Goal: Task Accomplishment & Management: Manage account settings

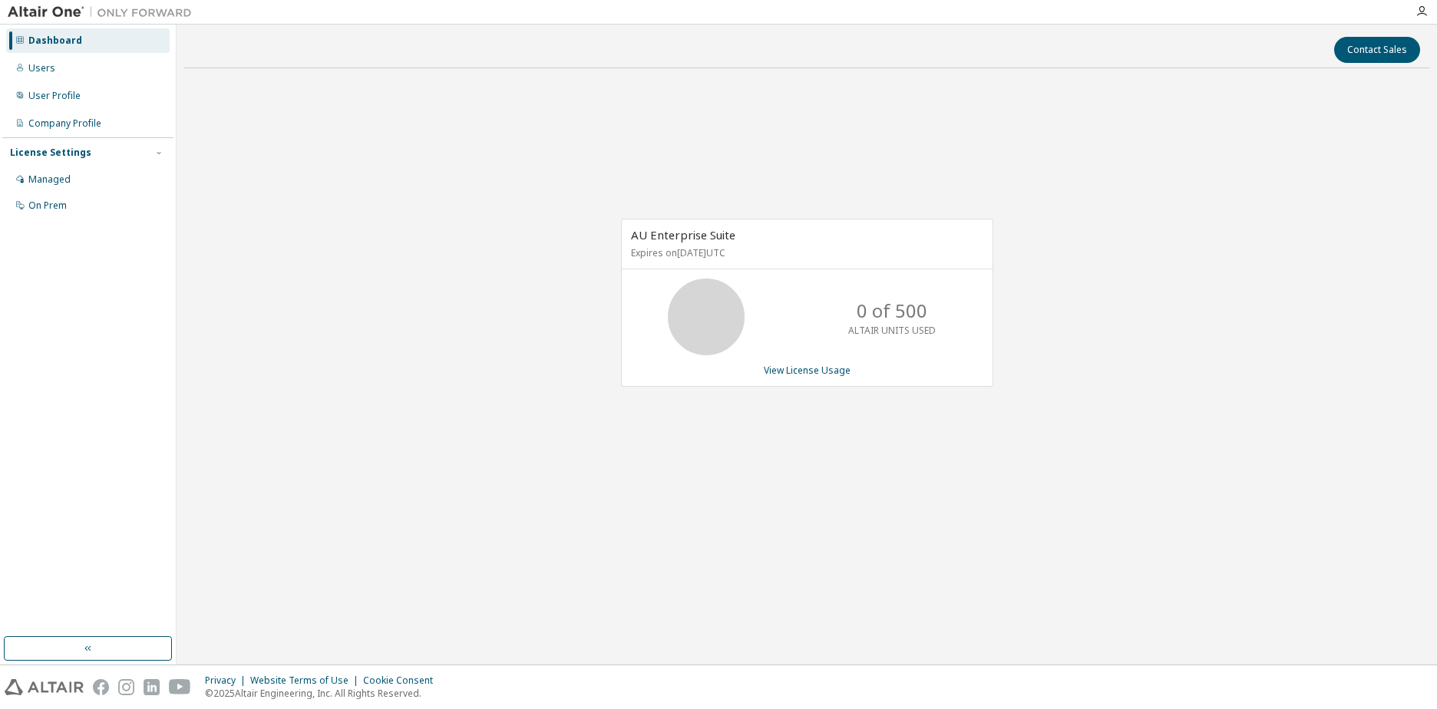
click at [790, 474] on div "AU Enterprise Suite Expires on [DATE] UTC 0 of 500 ALTAIR UNITS USED View Licen…" at bounding box center [806, 311] width 1245 height 461
click at [781, 372] on link "View License Usage" at bounding box center [807, 370] width 87 height 13
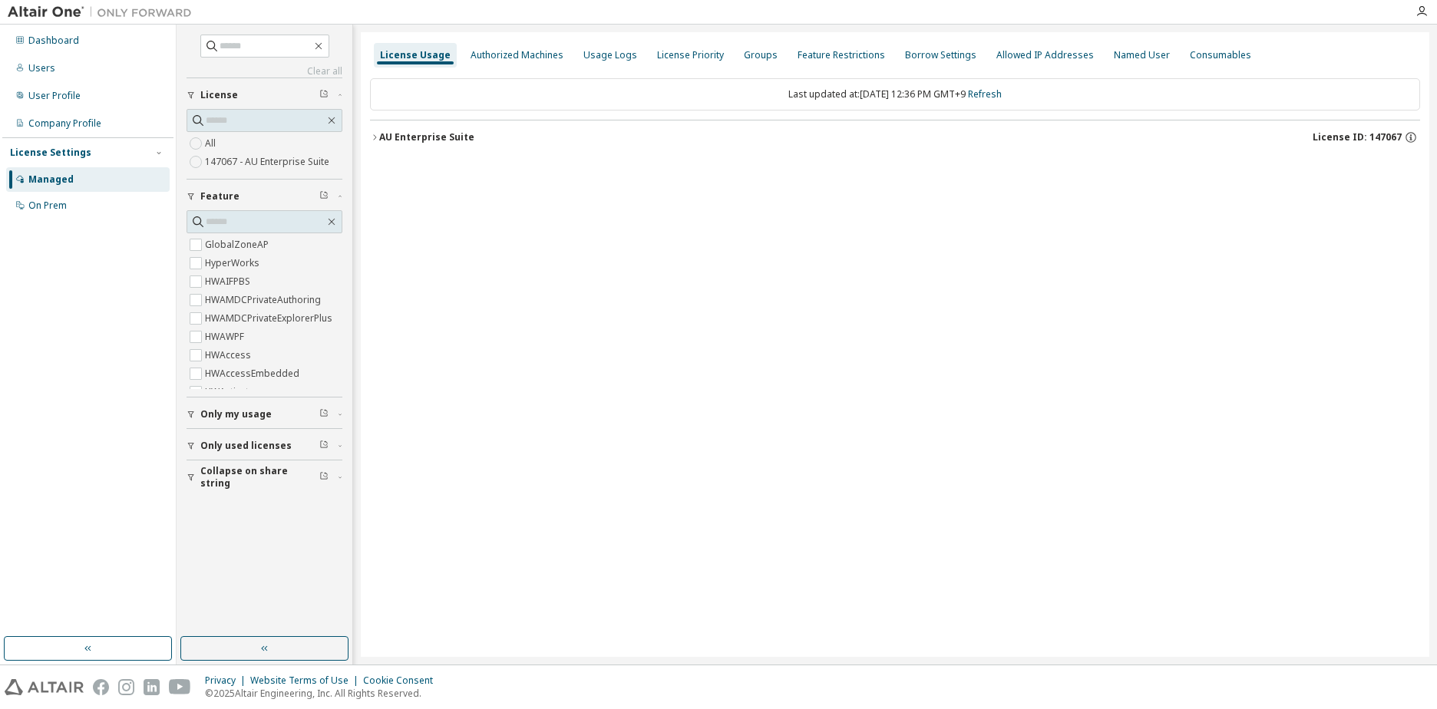
click at [377, 144] on button "AU Enterprise Suite License ID: 147067" at bounding box center [895, 138] width 1050 height 34
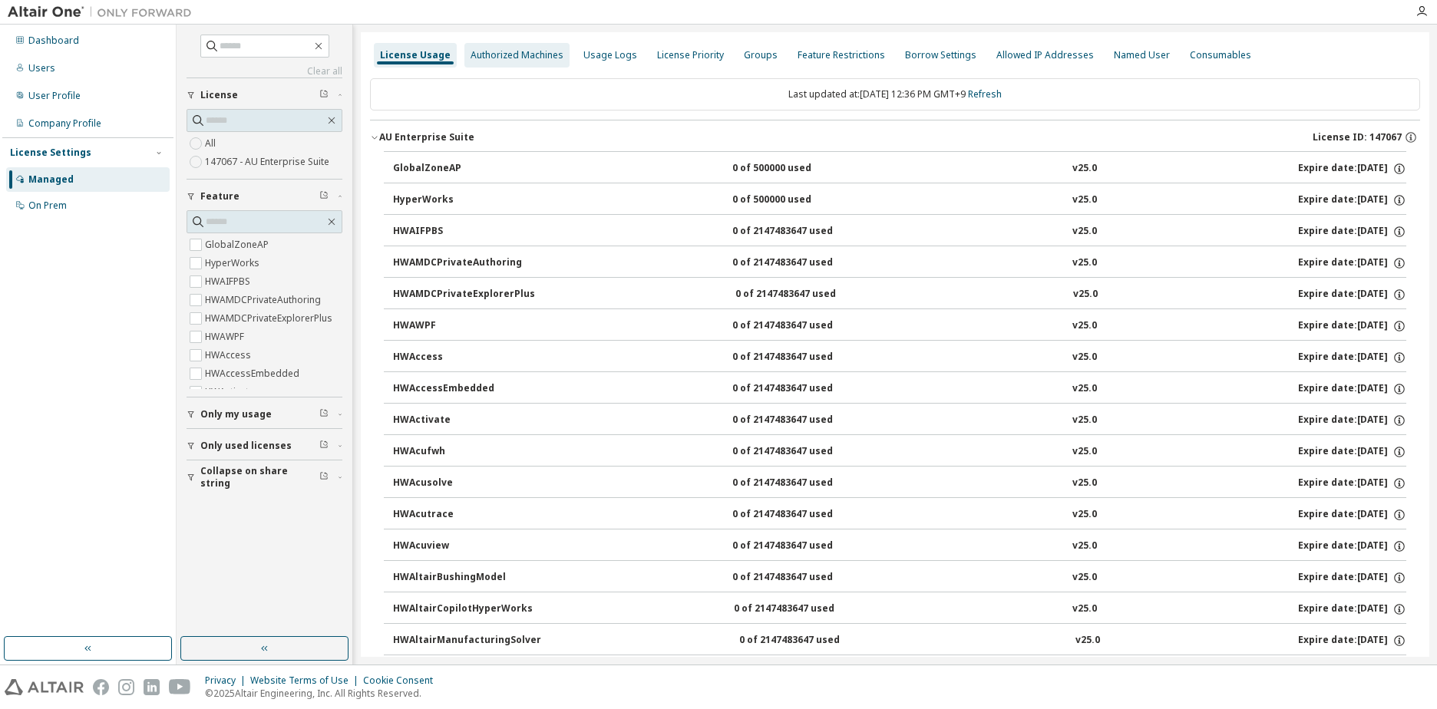
click at [535, 64] on div "Authorized Machines" at bounding box center [517, 55] width 105 height 25
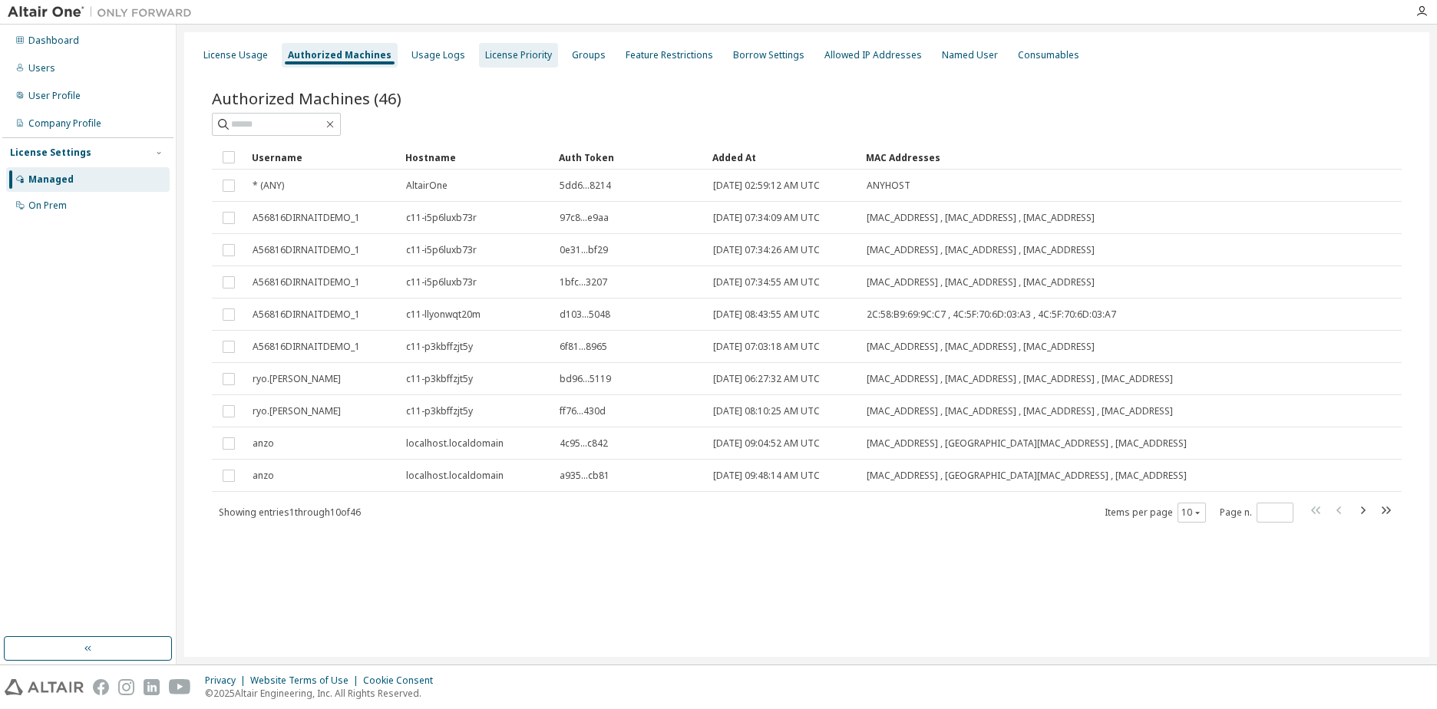
click at [537, 58] on div "License Priority" at bounding box center [518, 55] width 67 height 12
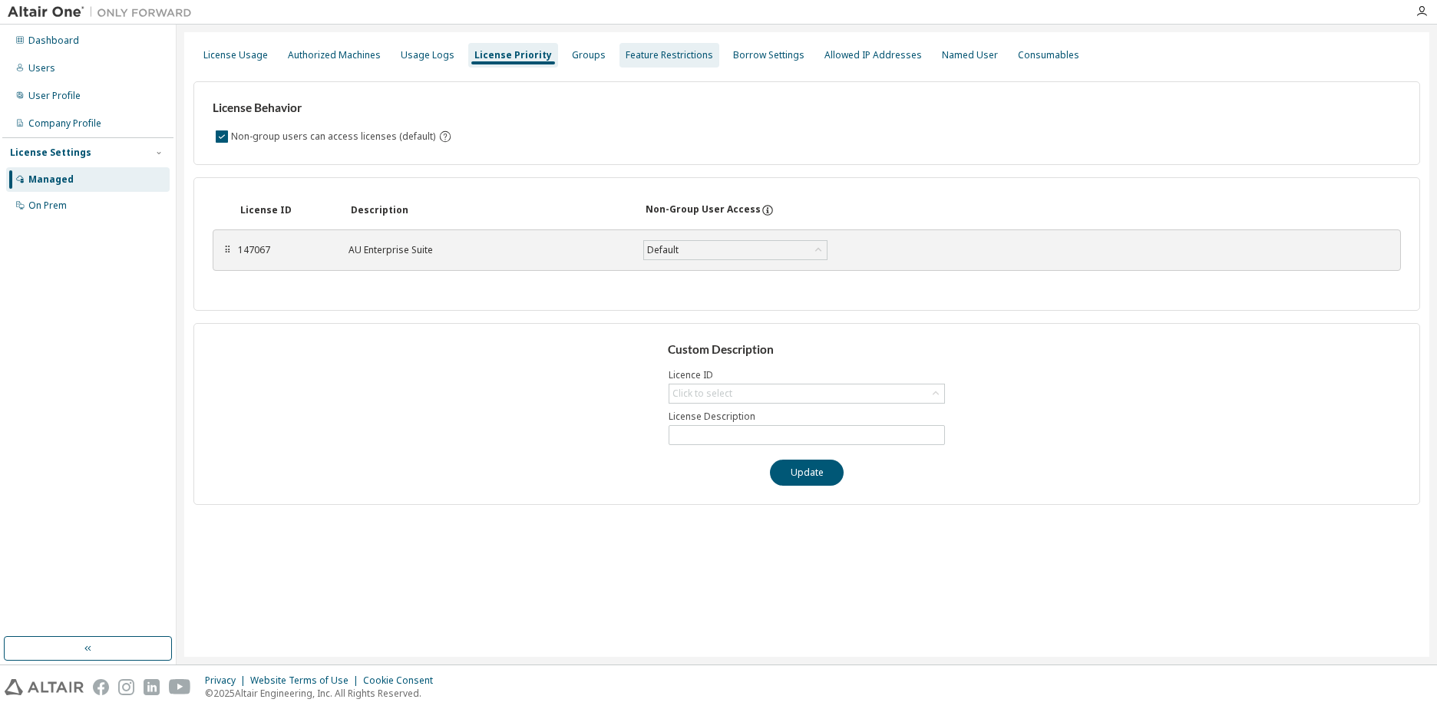
click at [644, 56] on div "Feature Restrictions" at bounding box center [670, 55] width 88 height 12
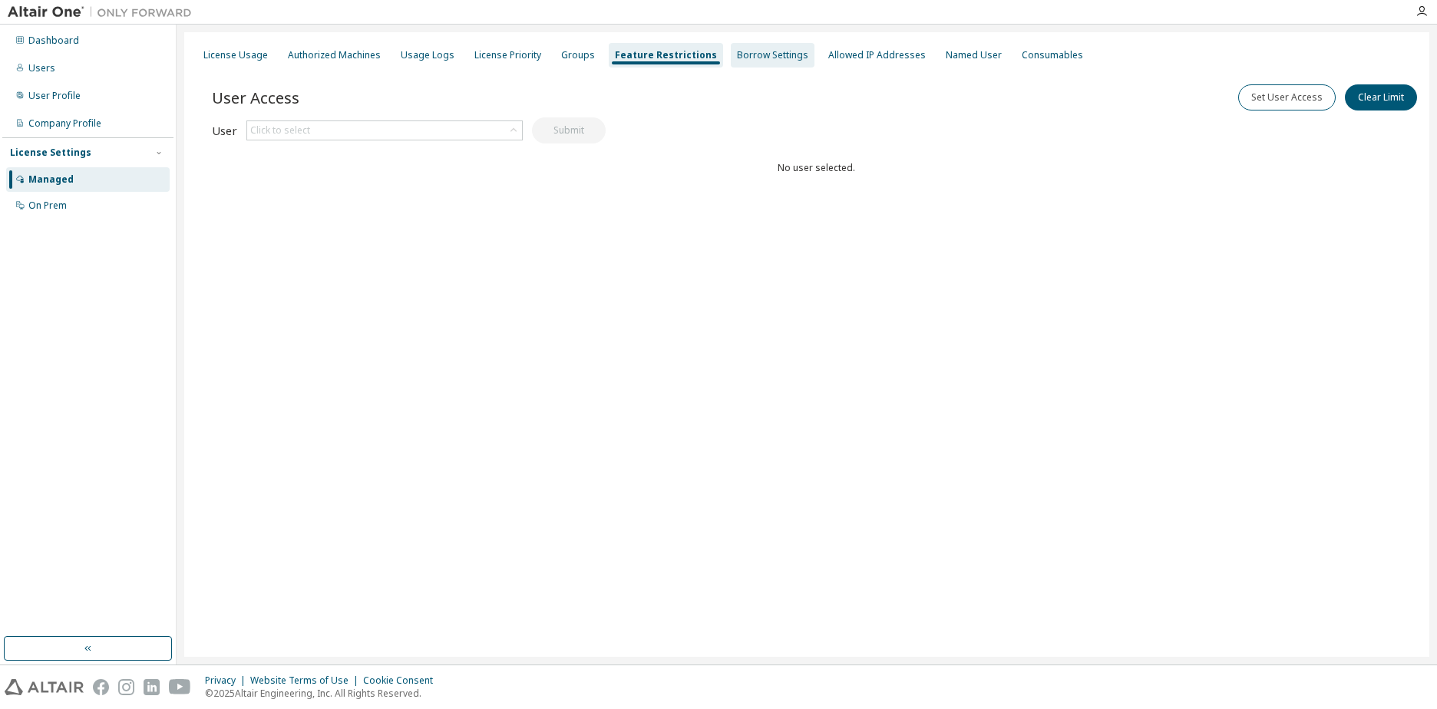
click at [766, 61] on div "Borrow Settings" at bounding box center [772, 55] width 71 height 12
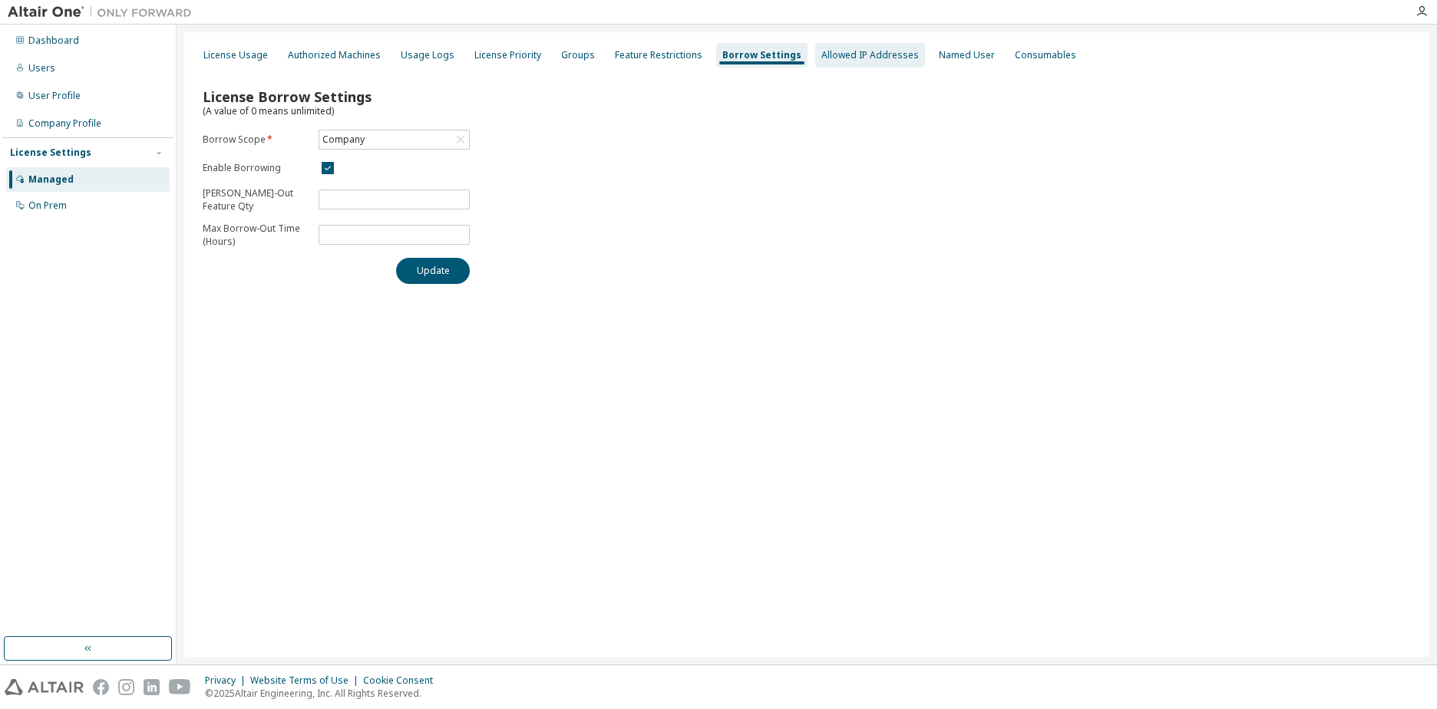
click at [835, 54] on div "Allowed IP Addresses" at bounding box center [871, 55] width 98 height 12
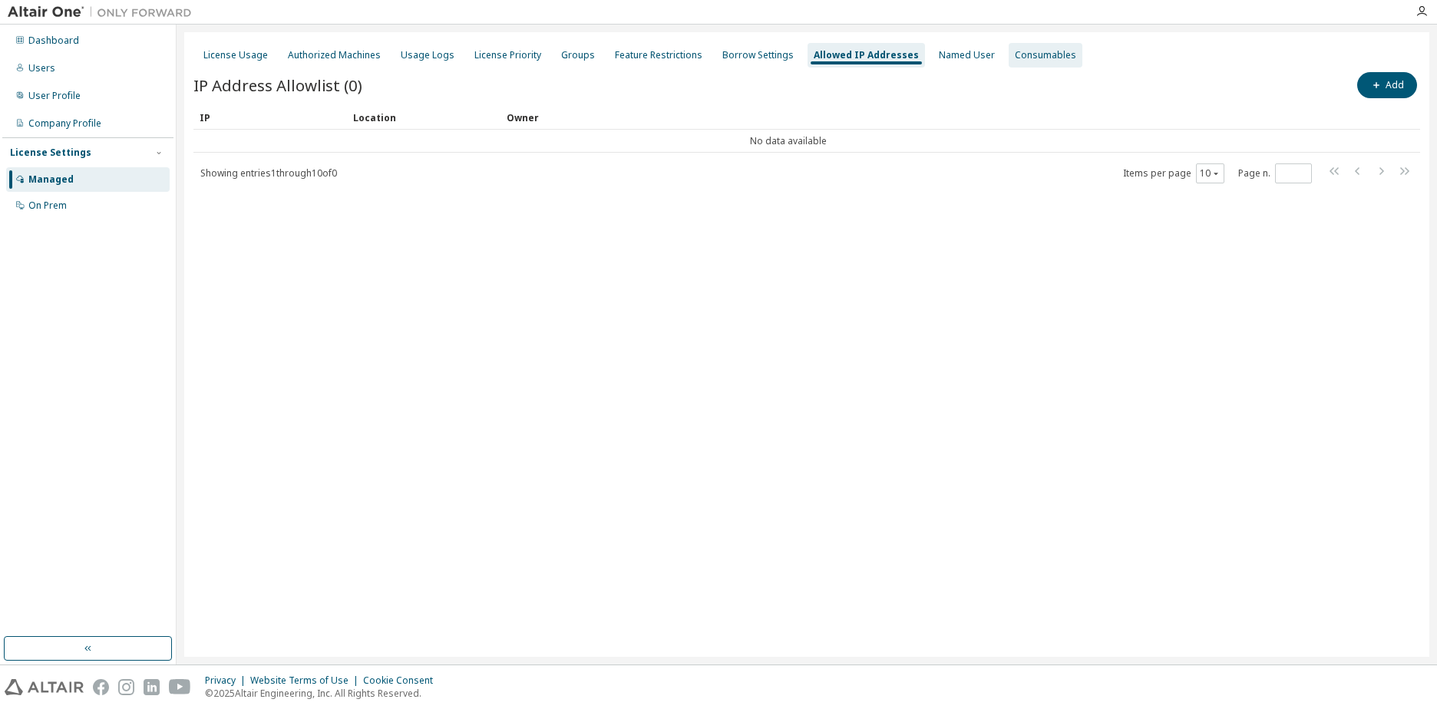
click at [1015, 54] on div "Consumables" at bounding box center [1045, 55] width 61 height 12
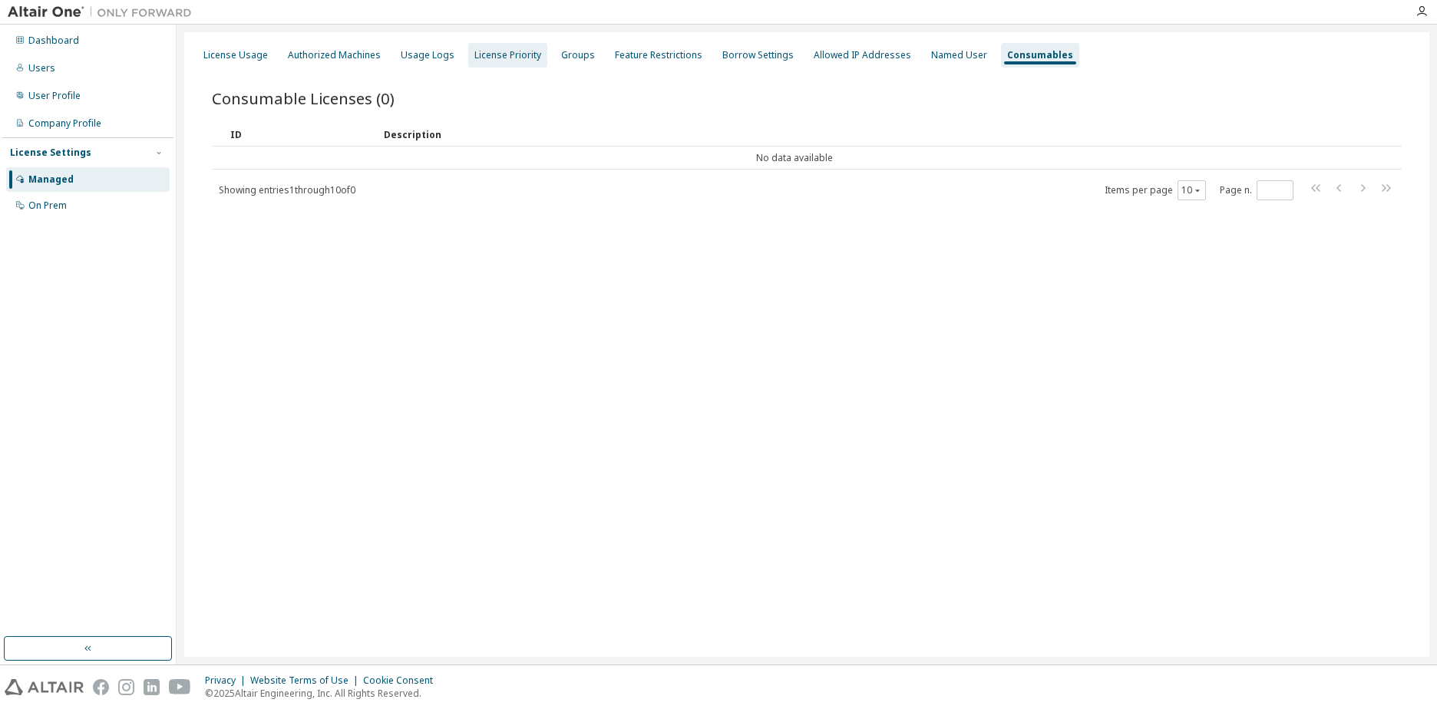
click at [490, 51] on div "License Priority" at bounding box center [508, 55] width 67 height 12
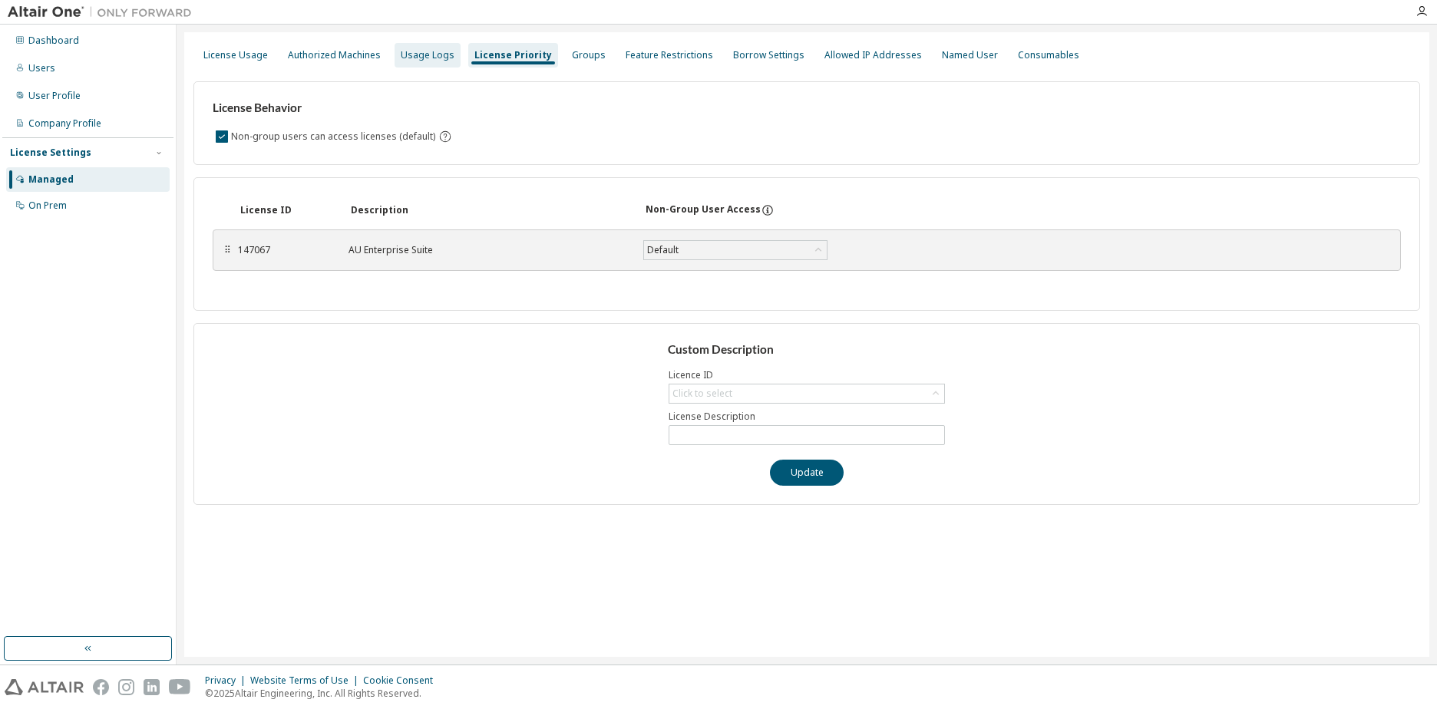
click at [424, 61] on div "Usage Logs" at bounding box center [428, 55] width 54 height 12
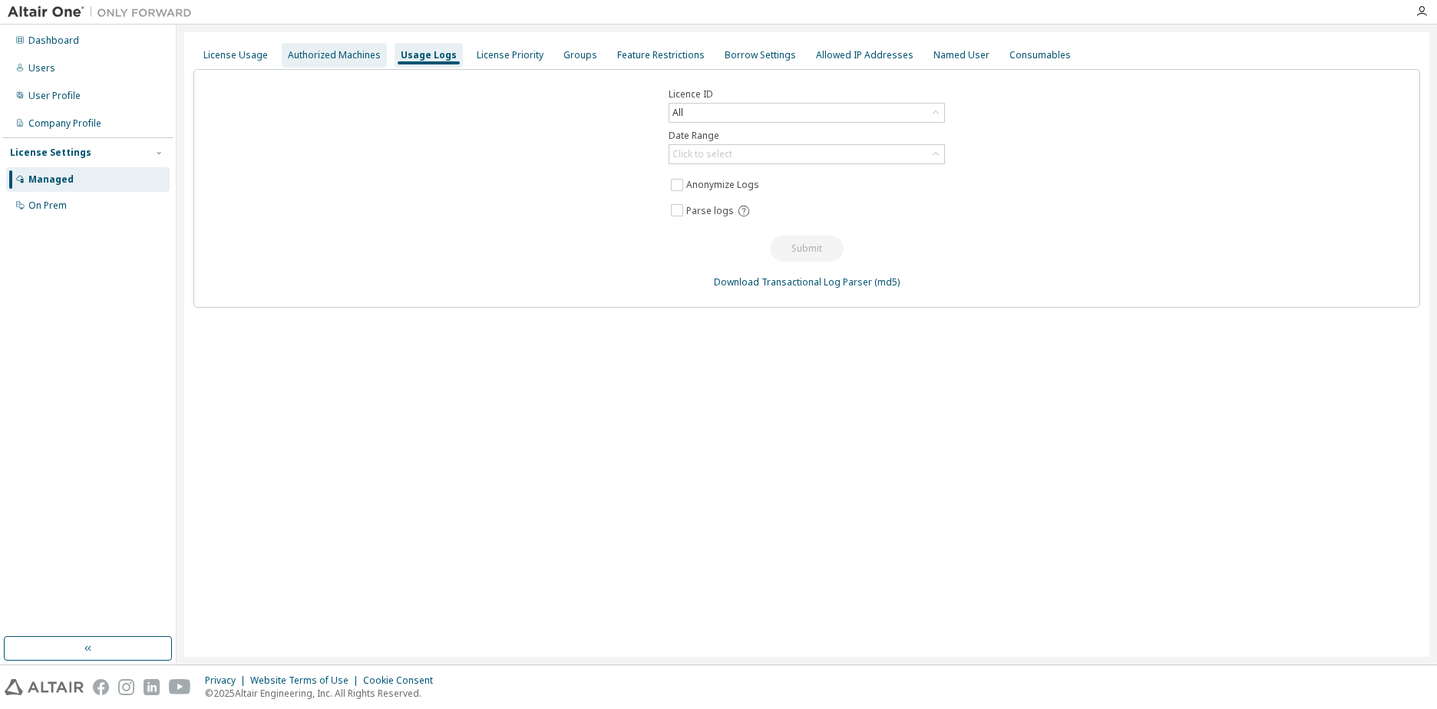
click at [358, 60] on div "Authorized Machines" at bounding box center [334, 55] width 93 height 12
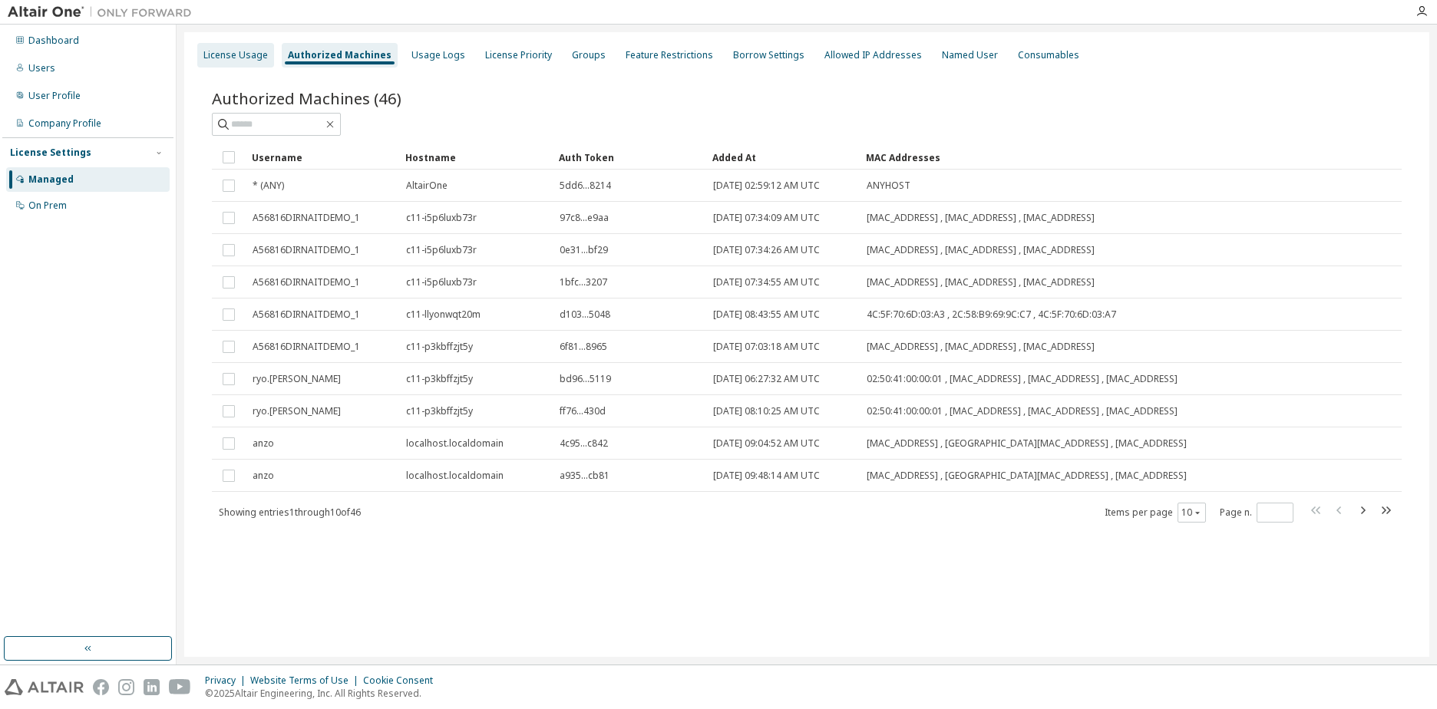
click at [233, 59] on div "License Usage" at bounding box center [235, 55] width 64 height 12
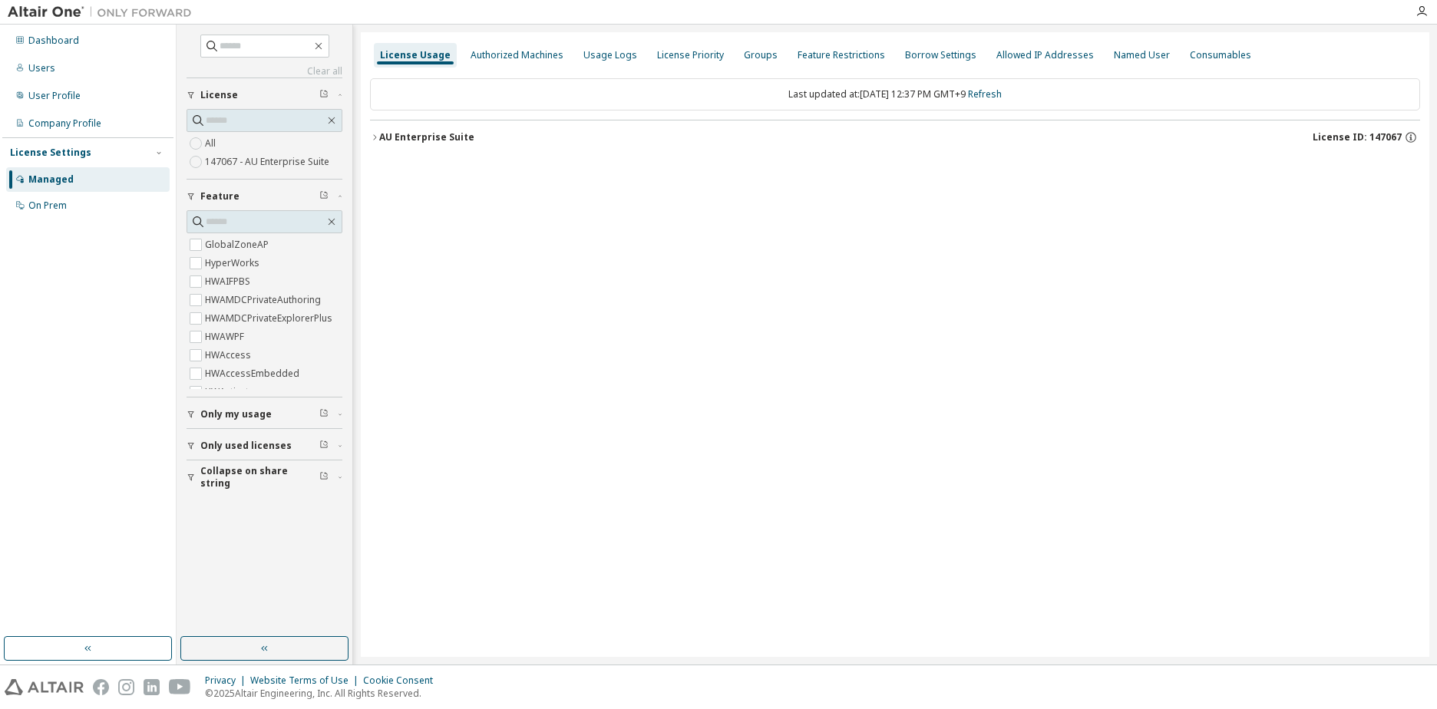
click at [375, 134] on icon "button" at bounding box center [374, 137] width 9 height 9
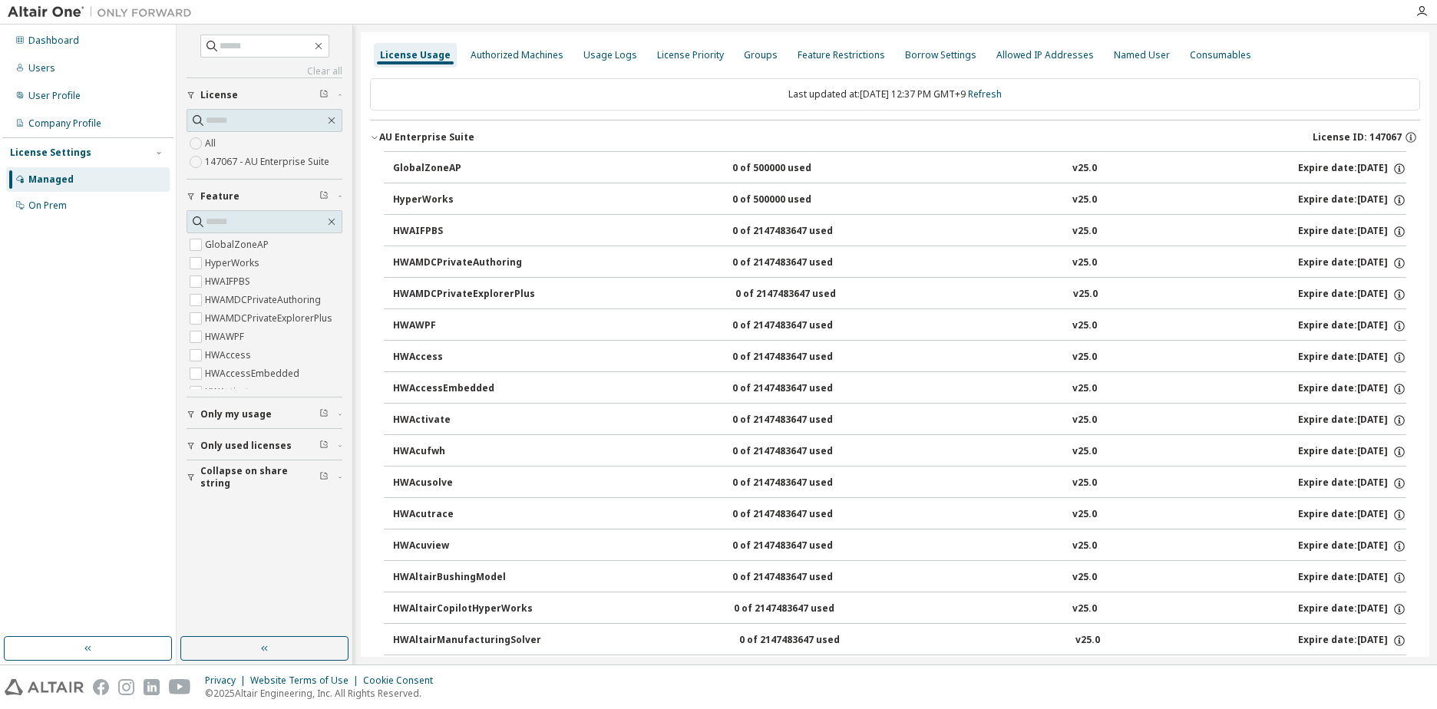
click at [795, 91] on div "Last updated at: [DATE] 12:37 PM GMT+9 Refresh" at bounding box center [895, 94] width 1050 height 32
click at [227, 413] on span "Only my usage" at bounding box center [235, 414] width 71 height 12
click at [243, 488] on span "Only used licenses" at bounding box center [245, 491] width 91 height 12
click at [257, 574] on button "Collapse on share string" at bounding box center [265, 567] width 156 height 34
click at [504, 53] on div "Authorized Machines" at bounding box center [517, 55] width 93 height 12
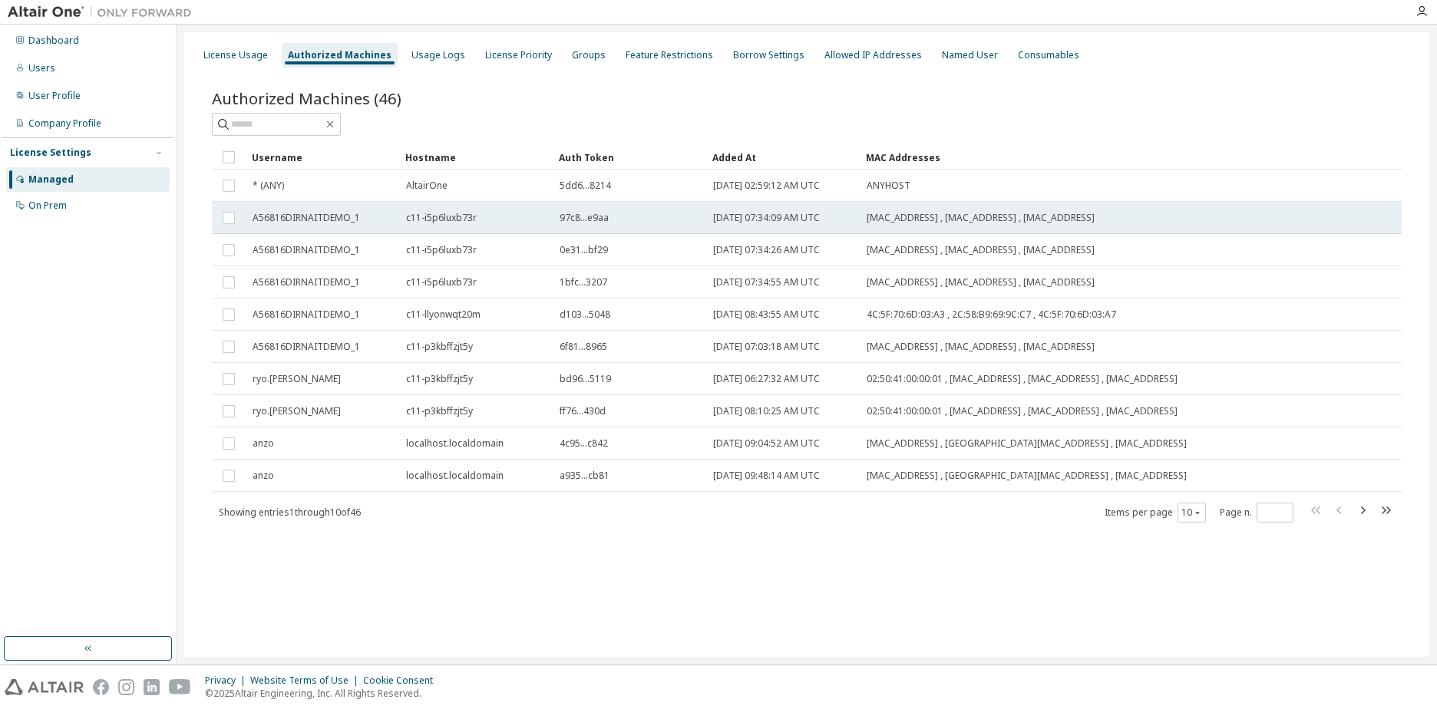
click at [882, 212] on span "[MAC_ADDRESS] , [MAC_ADDRESS] , [MAC_ADDRESS]" at bounding box center [981, 218] width 228 height 12
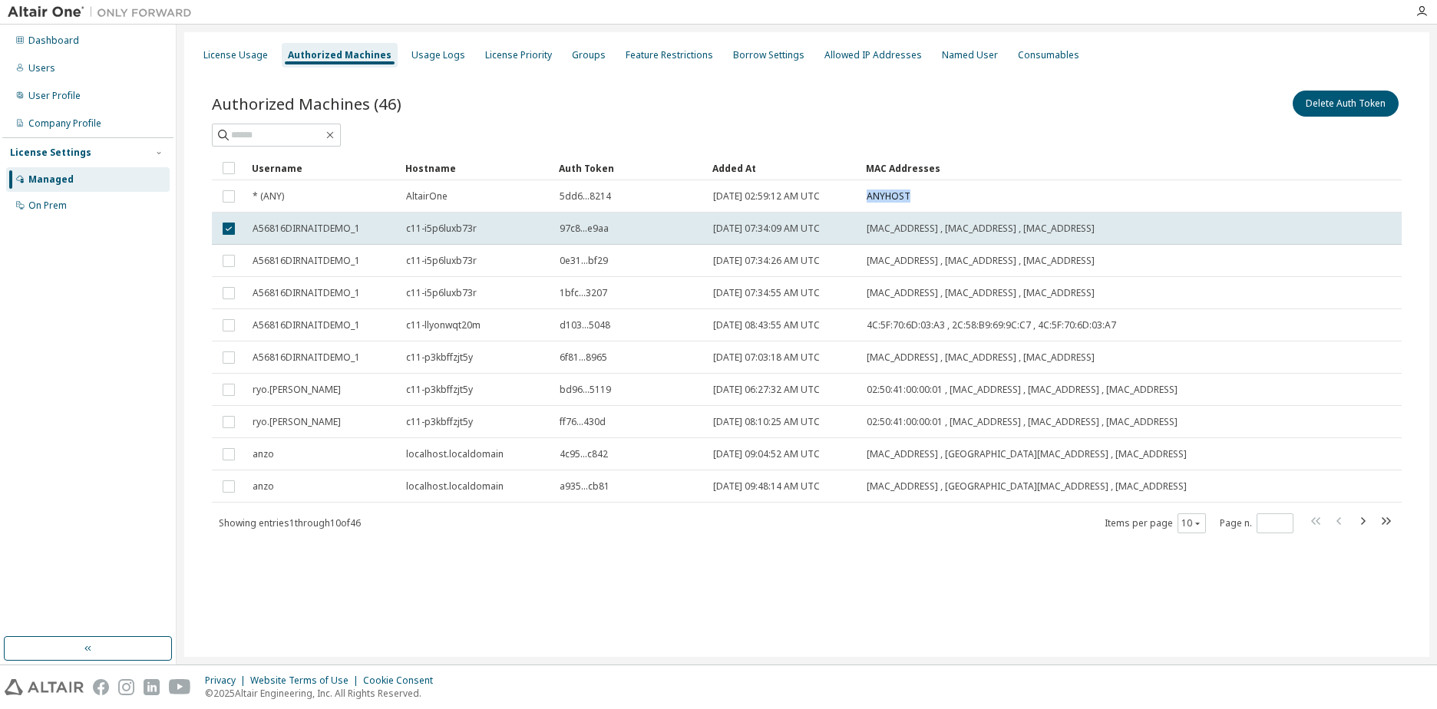
click at [882, 211] on td "ANYHOST" at bounding box center [1053, 196] width 387 height 32
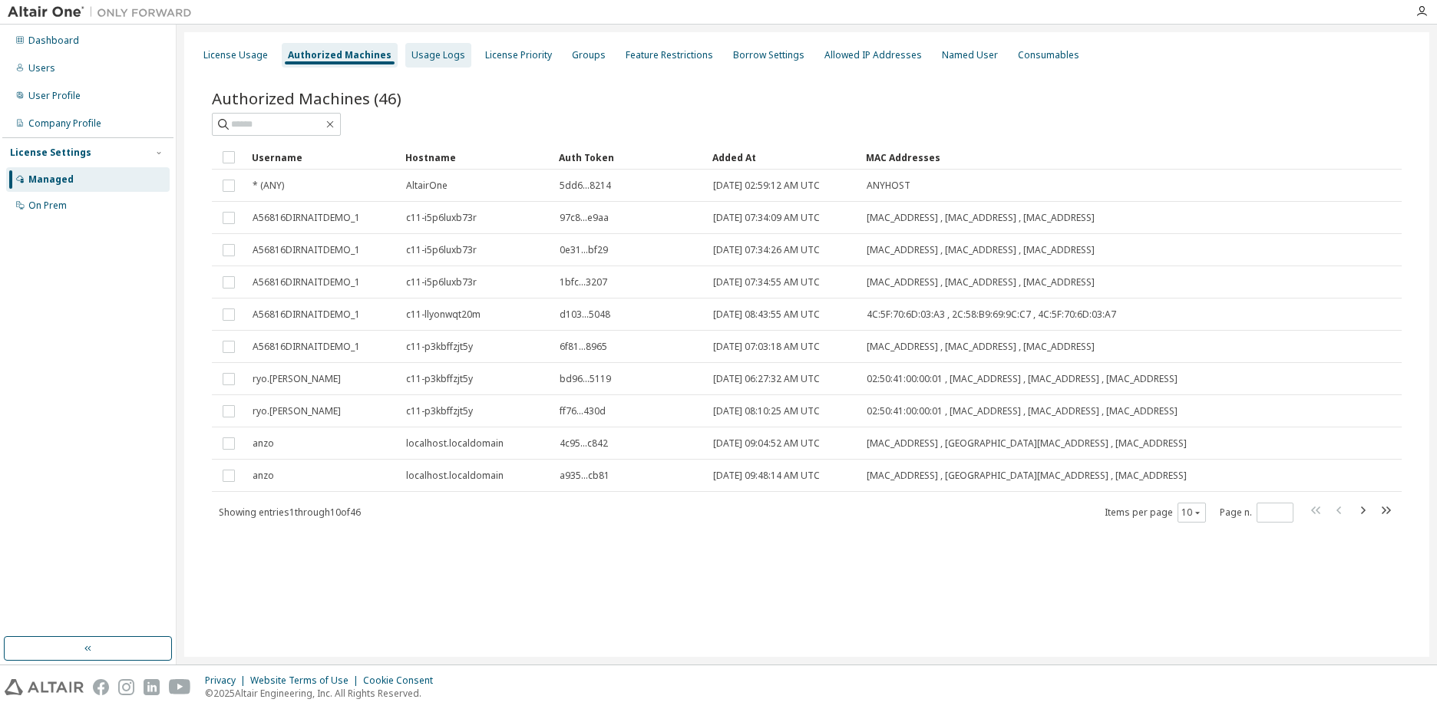
click at [425, 57] on div "Usage Logs" at bounding box center [439, 55] width 54 height 12
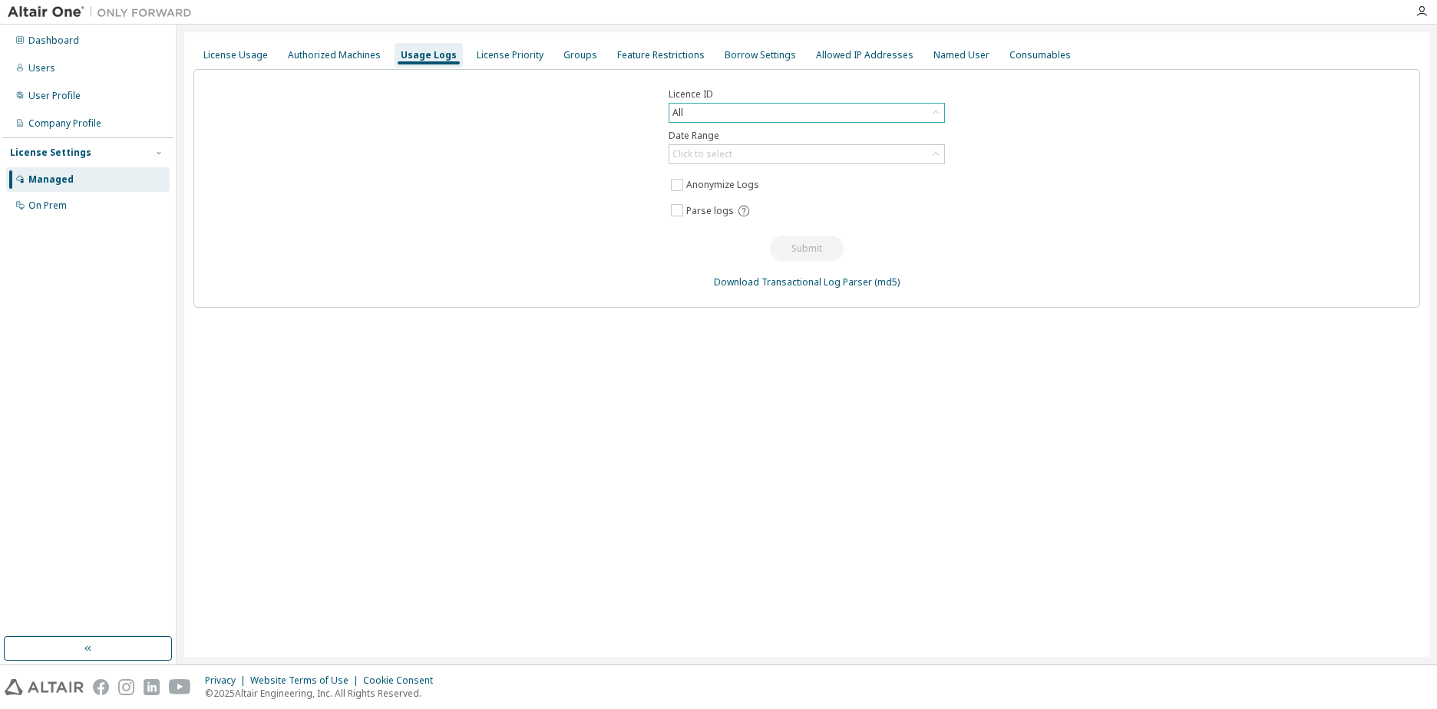
click at [776, 109] on div "All" at bounding box center [807, 113] width 275 height 18
click at [726, 158] on div "Click to select" at bounding box center [703, 154] width 60 height 12
click at [732, 203] on li "Last 30 days" at bounding box center [806, 197] width 272 height 20
click at [803, 242] on button "Submit" at bounding box center [807, 249] width 74 height 26
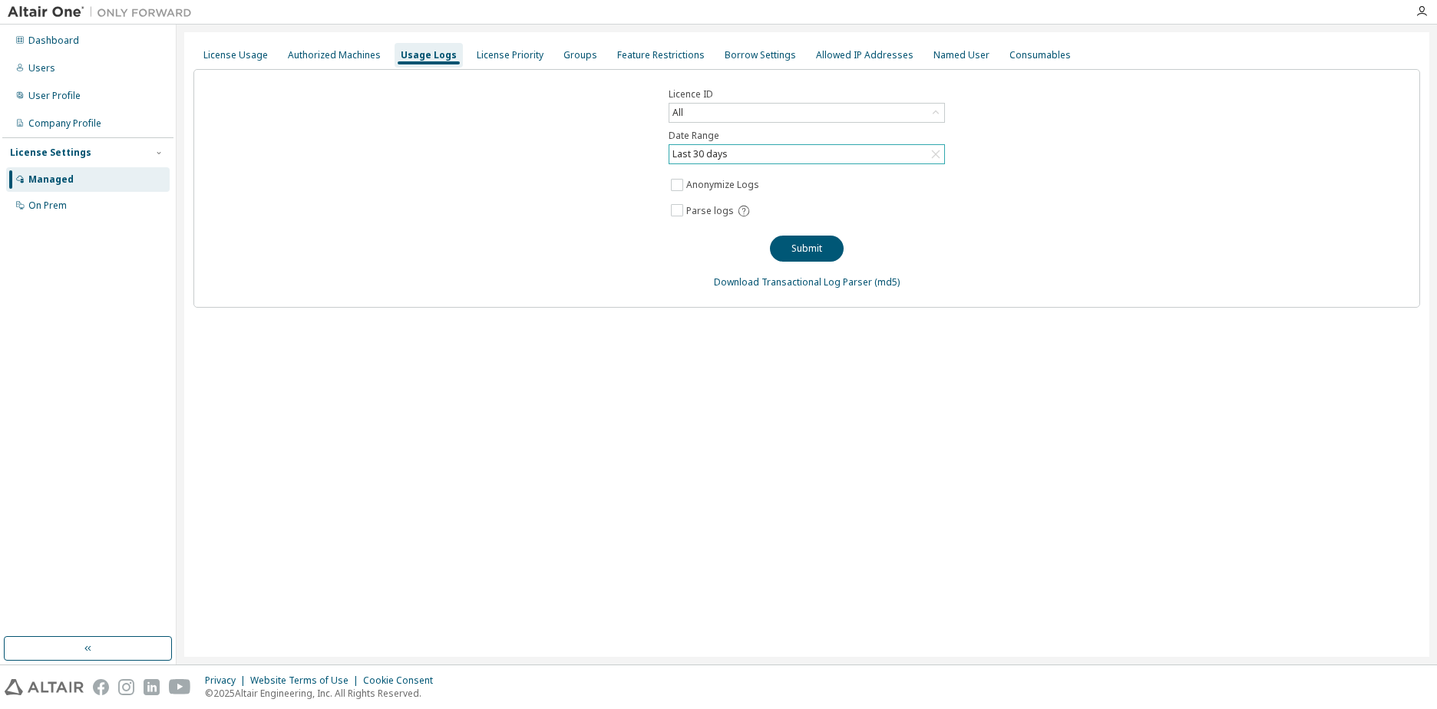
click at [475, 336] on div "License Usage Authorized Machines Usage Logs License Priority Groups Feature Re…" at bounding box center [806, 344] width 1245 height 625
